Goal: Browse casually

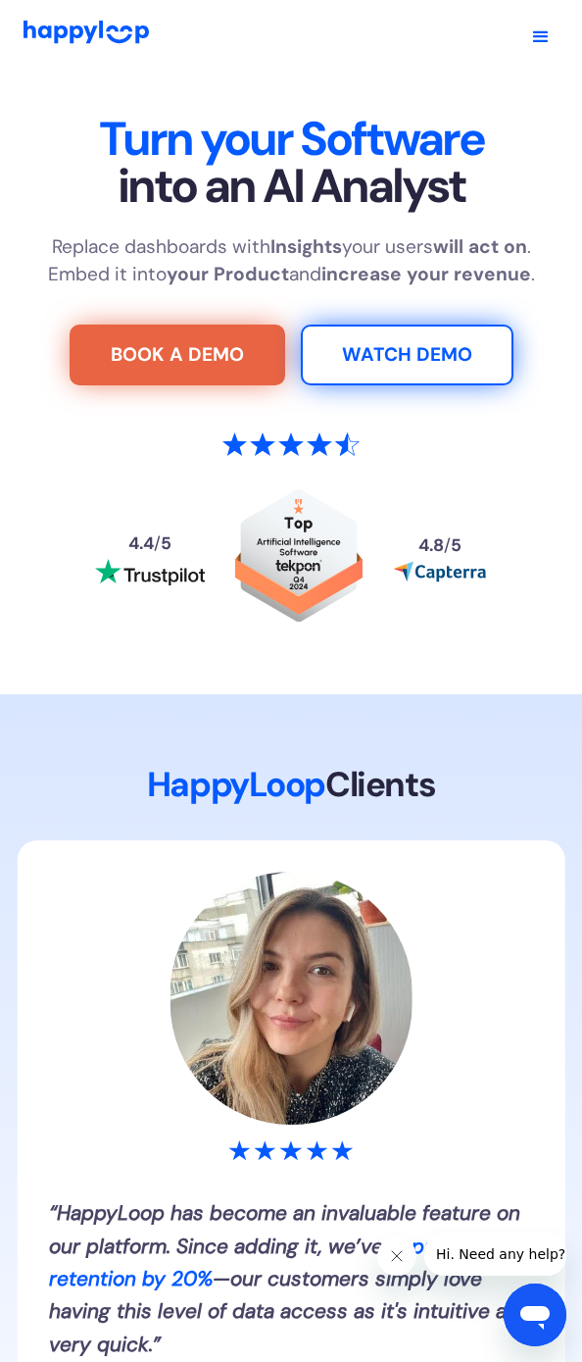
click at [483, 112] on section "Turn your Software into an AI Analyst Replace dashboards with Insights your use…" at bounding box center [291, 376] width 582 height 604
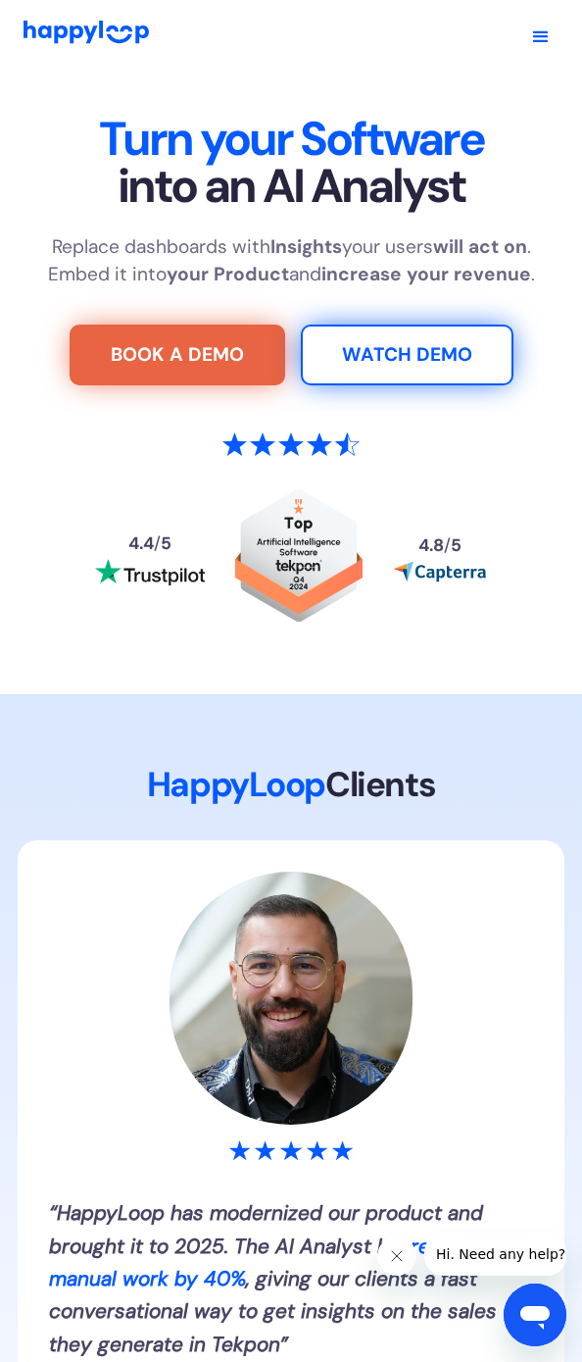
click at [399, 665] on div "4.4 / 5 4.8 / 5" at bounding box center [292, 531] width 536 height 293
